Goal: Transaction & Acquisition: Obtain resource

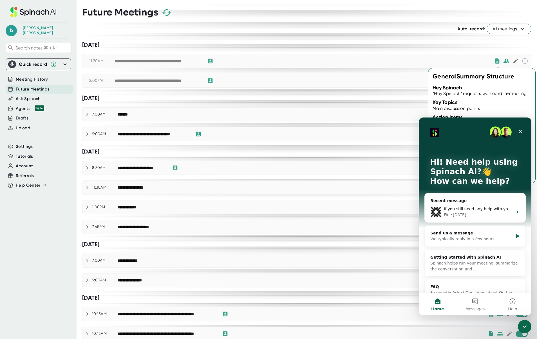
click at [498, 60] on icon at bounding box center [497, 61] width 4 height 5
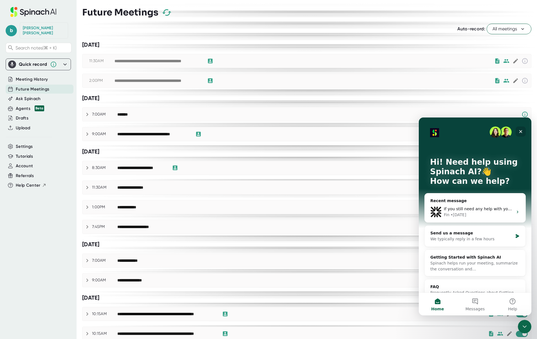
click at [520, 128] on div "Close" at bounding box center [521, 132] width 10 height 10
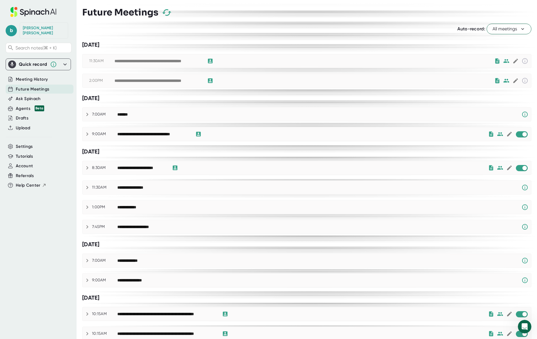
click at [180, 61] on div "**********" at bounding box center [158, 61] width 87 height 5
click at [209, 79] on icon at bounding box center [210, 81] width 5 height 5
click at [525, 79] on icon at bounding box center [525, 81] width 6 height 6
click at [39, 76] on span "Meeting History" at bounding box center [32, 79] width 32 height 6
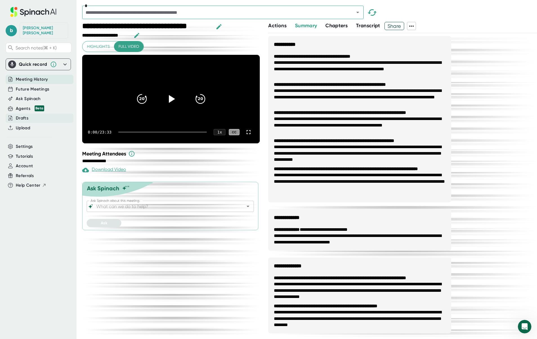
click at [33, 114] on div "Drafts" at bounding box center [40, 118] width 68 height 9
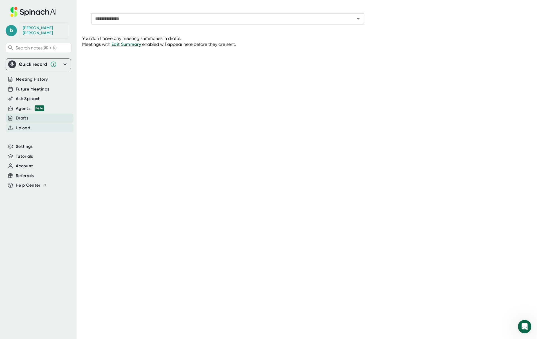
click at [32, 124] on div "Upload" at bounding box center [40, 128] width 68 height 9
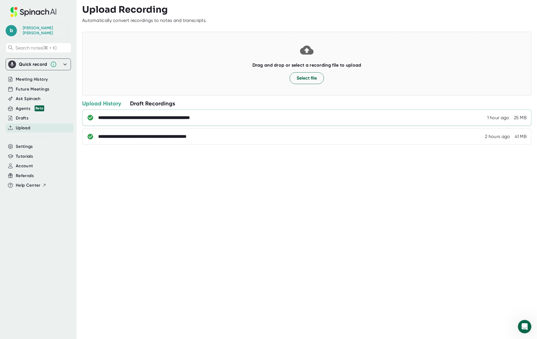
click at [178, 116] on div "**********" at bounding box center [159, 118] width 122 height 6
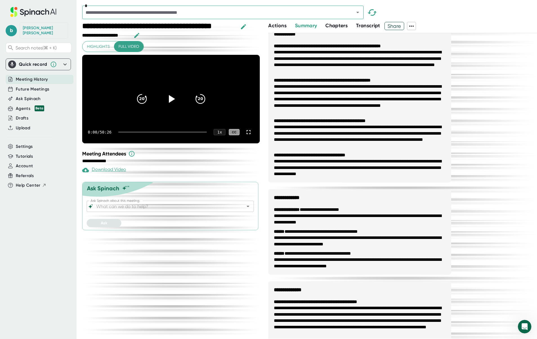
scroll to position [13, 0]
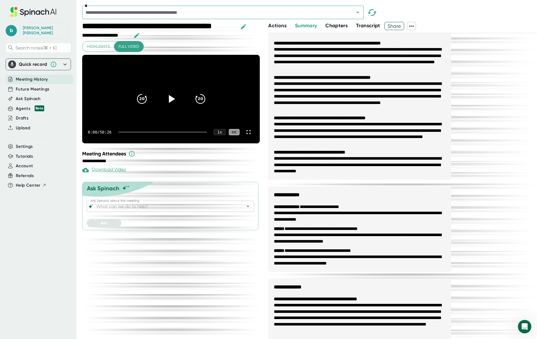
click at [368, 22] on button "Transcript" at bounding box center [368, 26] width 24 height 8
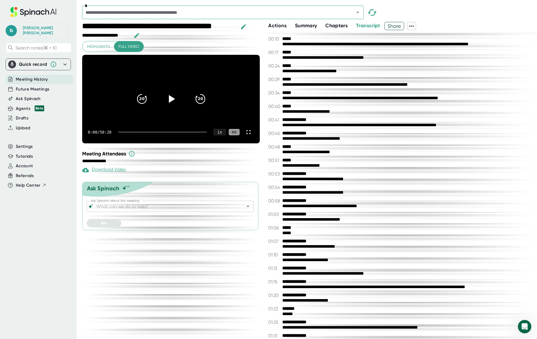
click at [414, 26] on icon at bounding box center [411, 26] width 7 height 7
click at [420, 45] on div "Copy Transcript" at bounding box center [431, 47] width 34 height 6
